Goal: Register for event/course

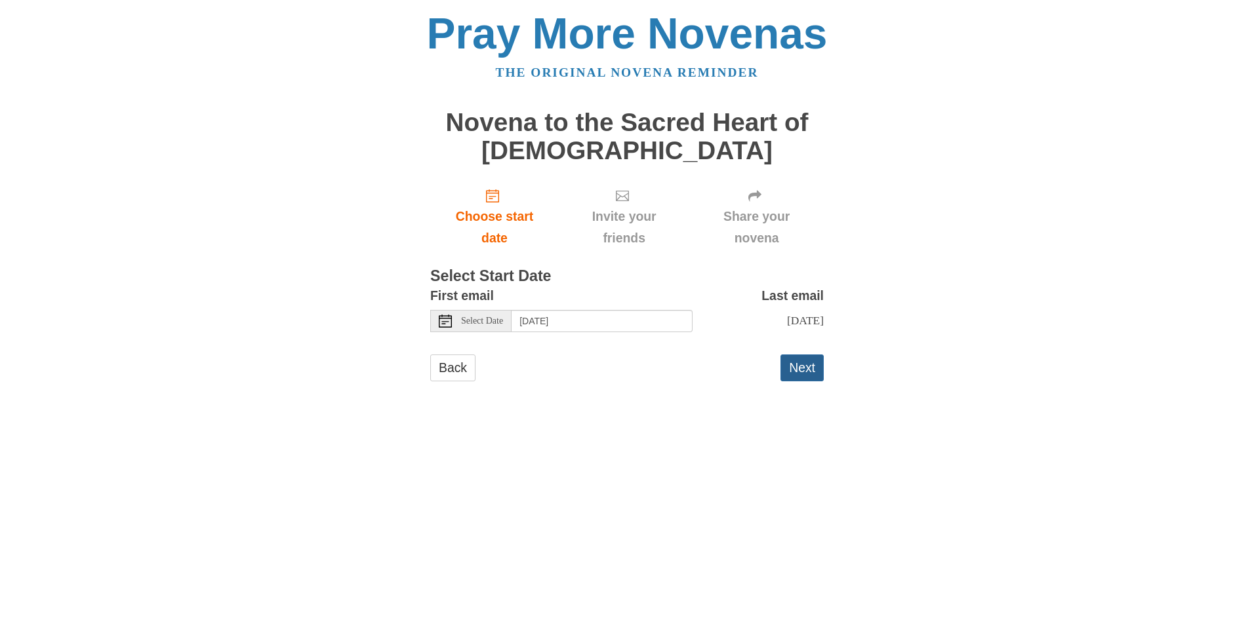
click at [803, 373] on button "Next" at bounding box center [801, 368] width 43 height 27
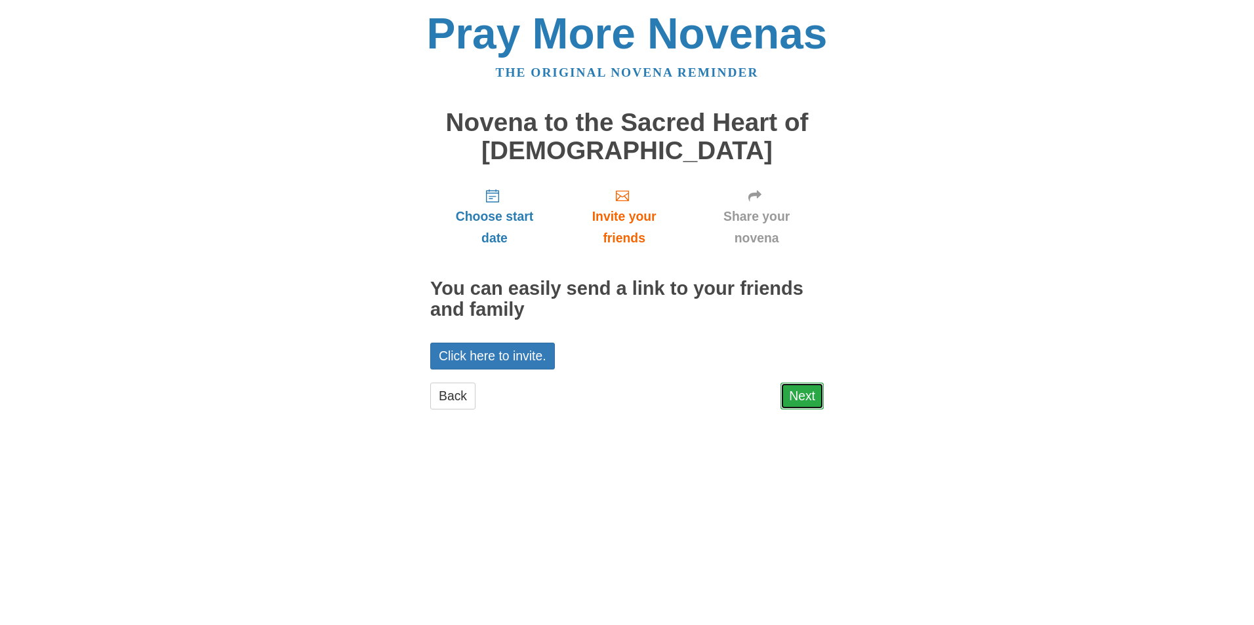
click at [801, 399] on link "Next" at bounding box center [801, 396] width 43 height 27
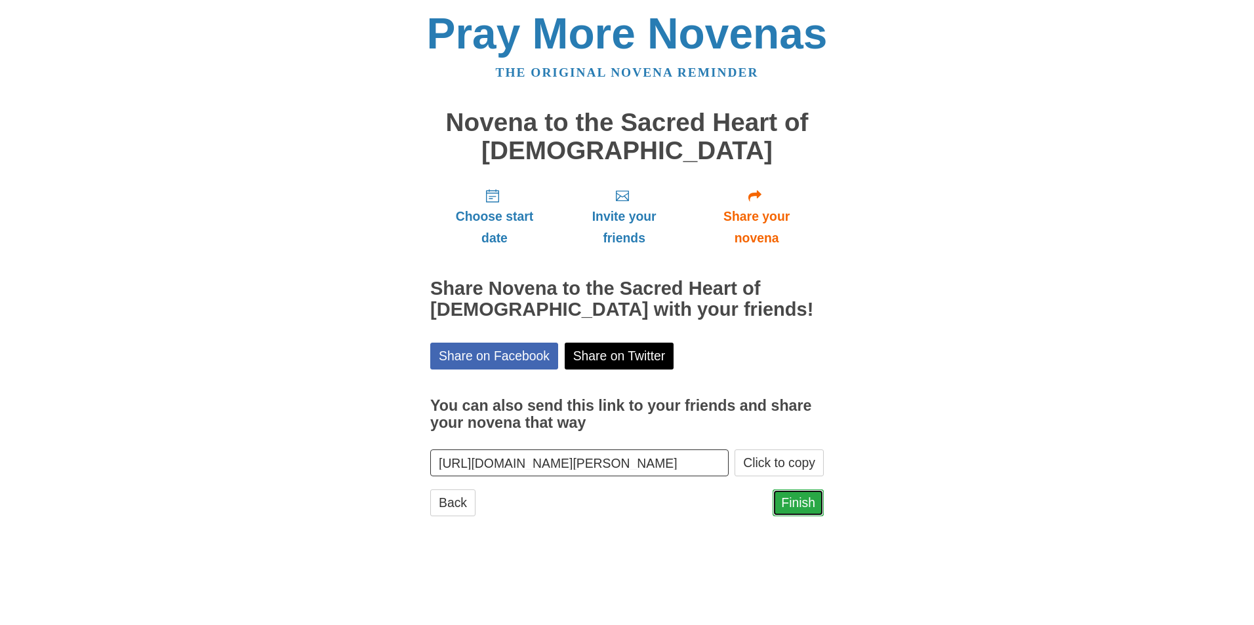
click at [791, 503] on link "Finish" at bounding box center [797, 503] width 51 height 27
